Goal: Task Accomplishment & Management: Use online tool/utility

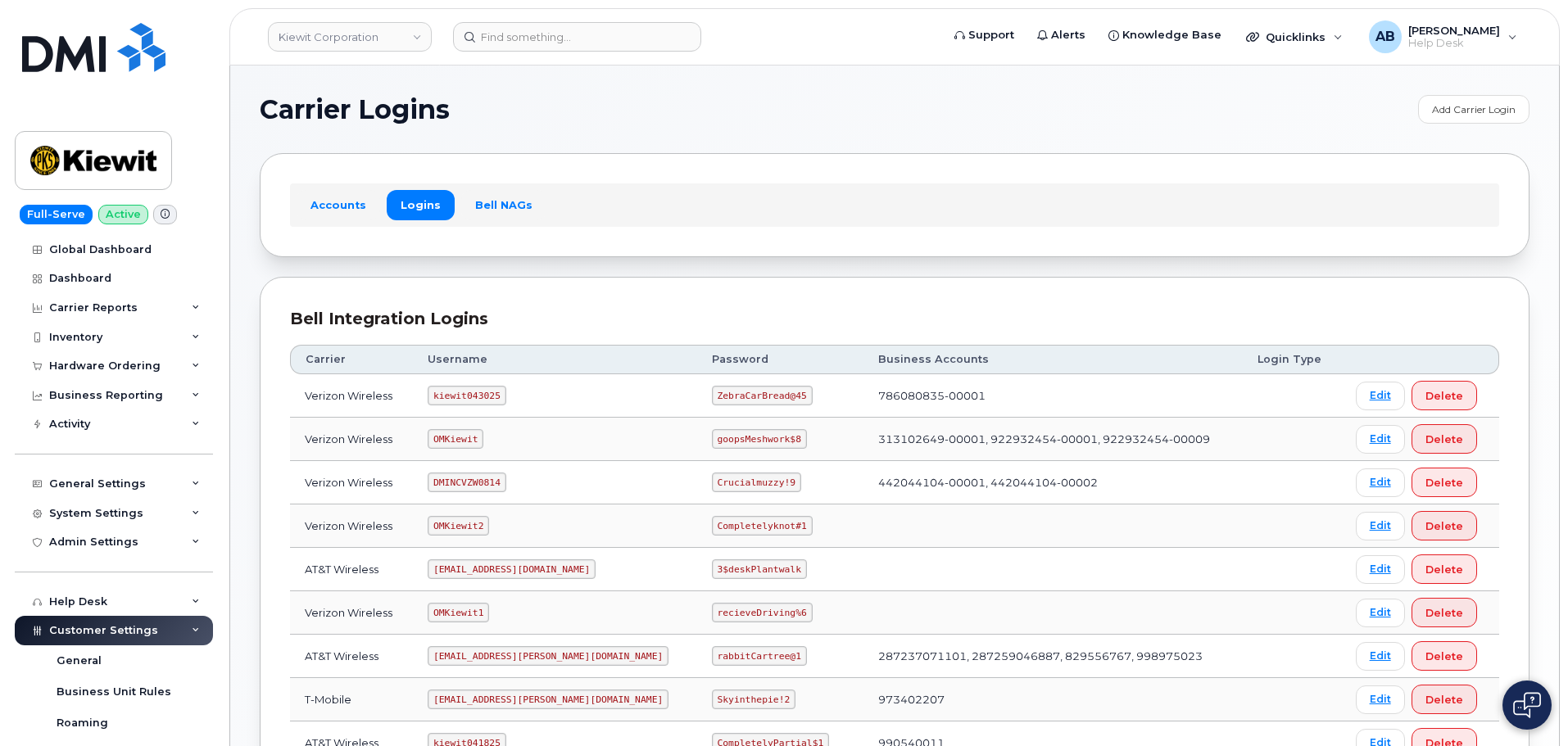
click at [481, 398] on code "kiewit043025" at bounding box center [466, 395] width 78 height 20
copy code "kiewit043025"
click at [712, 398] on code "ZebraCarBread@45" at bounding box center [762, 395] width 101 height 20
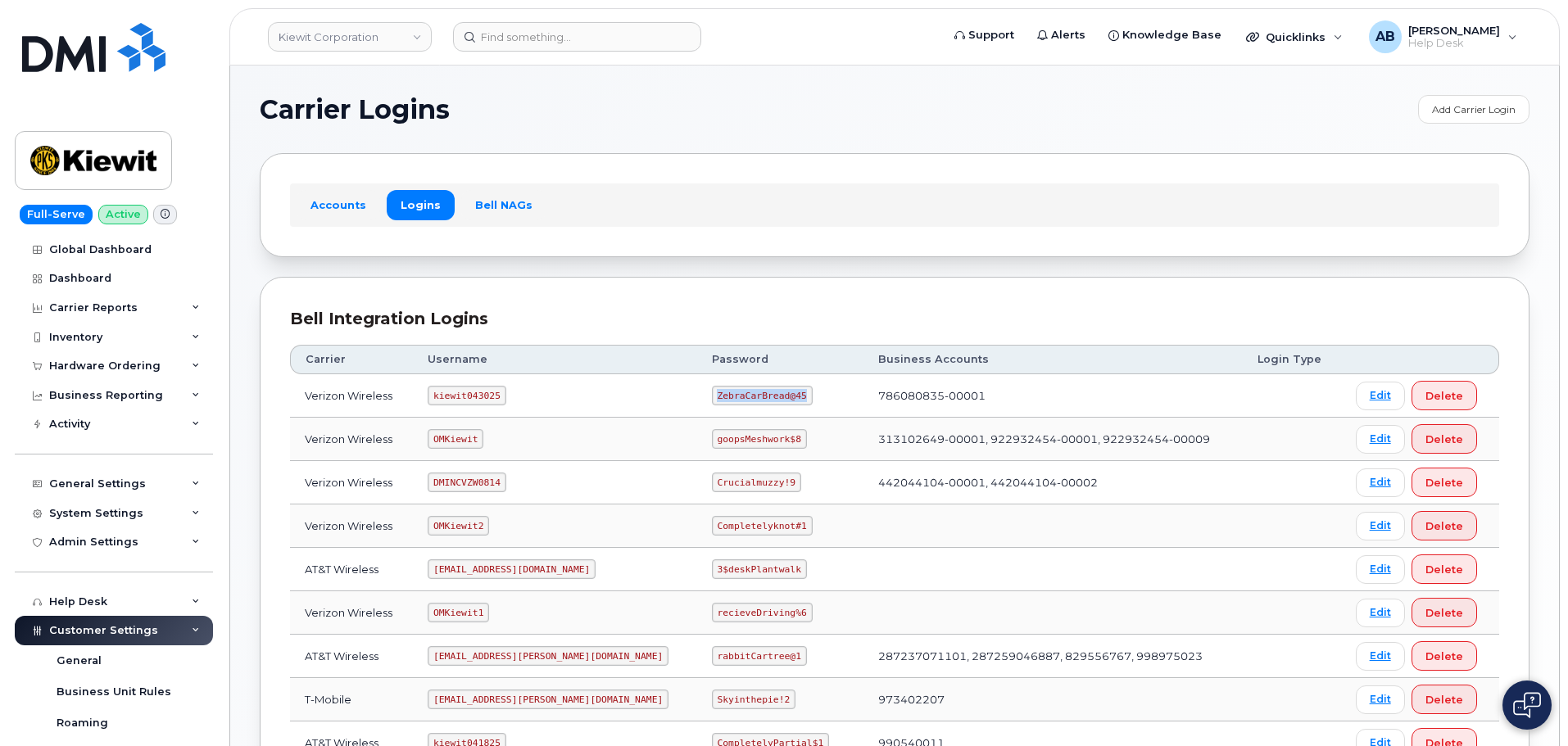
click at [712, 398] on code "ZebraCarBread@45" at bounding box center [762, 395] width 101 height 20
copy code "ZebraCarBread@45"
click at [531, 251] on div "Accounts Logins Bell NAGs" at bounding box center [894, 205] width 1270 height 104
